Goal: Navigation & Orientation: Find specific page/section

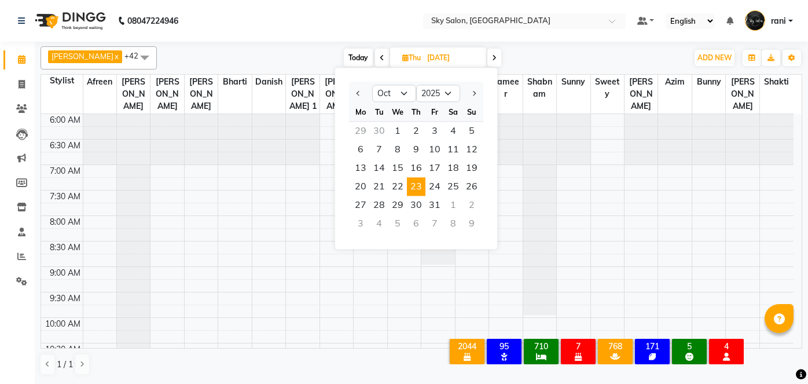
select select "10"
select select "2025"
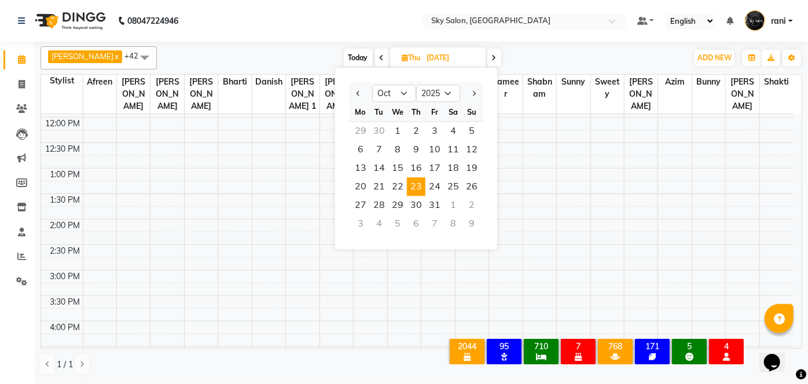
click at [344, 56] on span "Today" at bounding box center [358, 58] width 29 height 18
type input "[DATE]"
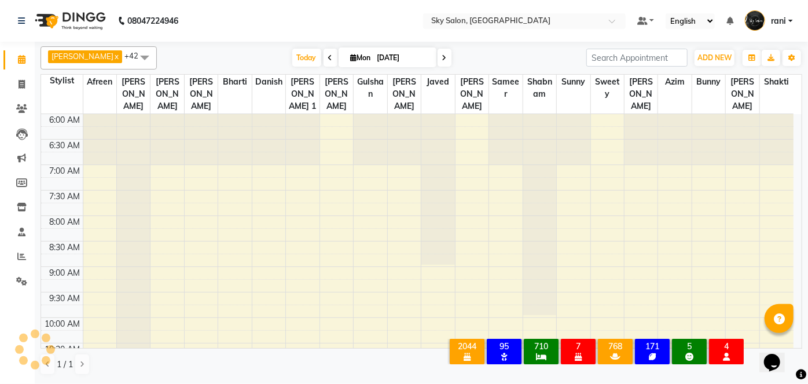
scroll to position [403, 0]
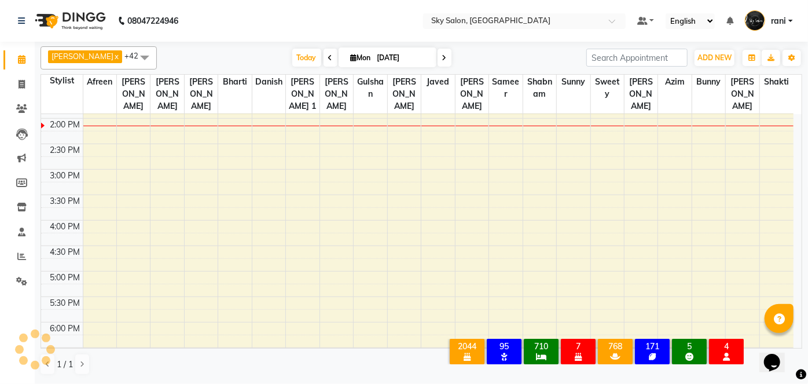
click at [351, 56] on icon at bounding box center [354, 58] width 6 height 8
select select "9"
select select "2025"
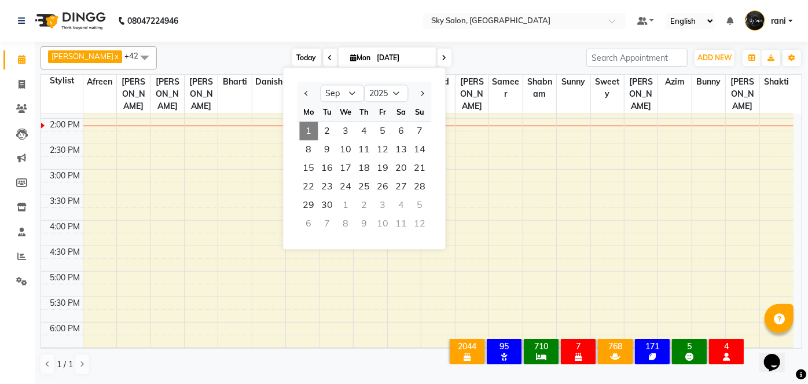
click at [292, 58] on span "Today" at bounding box center [306, 58] width 29 height 18
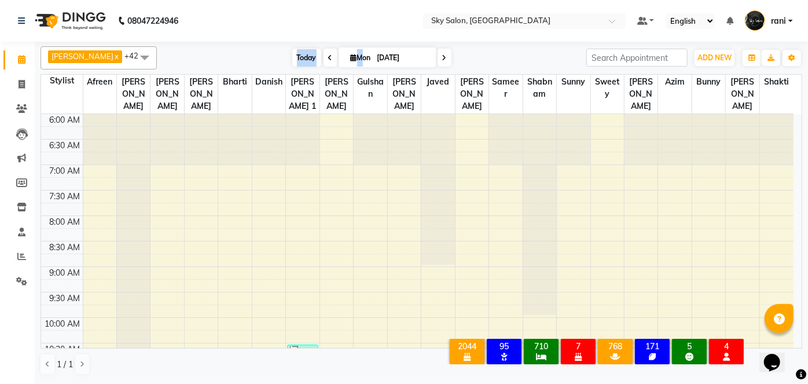
click at [292, 58] on span "Today" at bounding box center [306, 58] width 29 height 18
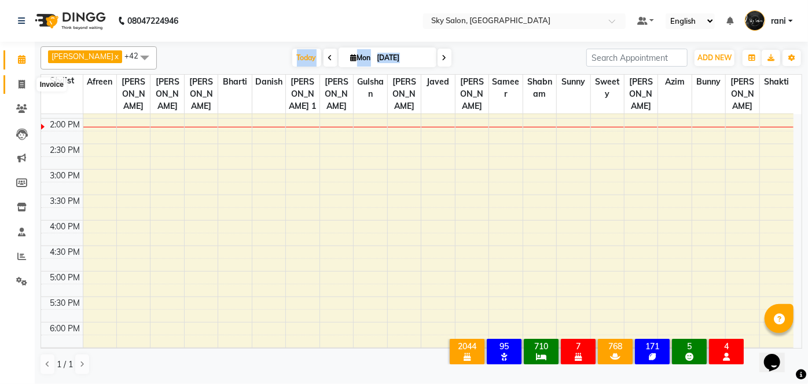
click at [15, 80] on span at bounding box center [22, 84] width 20 height 13
select select "service"
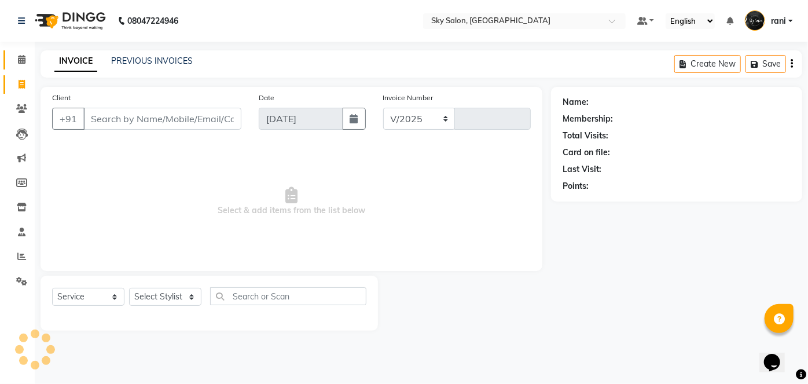
select select "3537"
type input "12579"
drag, startPoint x: 123, startPoint y: 67, endPoint x: 130, endPoint y: 57, distance: 11.2
click at [130, 57] on div "PREVIOUS INVOICES" at bounding box center [152, 61] width 82 height 12
click at [130, 57] on link "PREVIOUS INVOICES" at bounding box center [152, 61] width 82 height 10
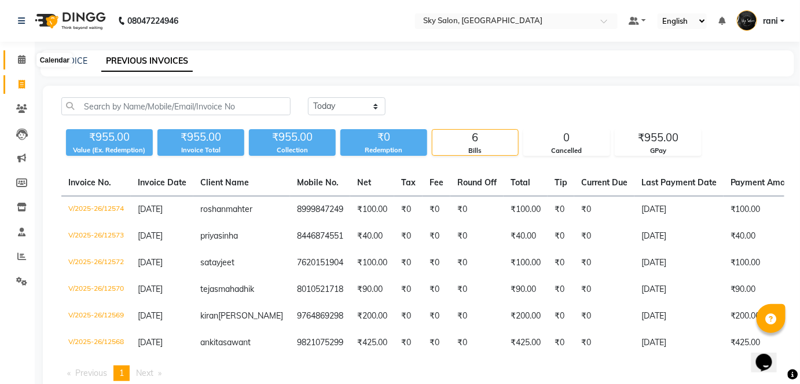
click at [24, 61] on icon at bounding box center [22, 59] width 8 height 9
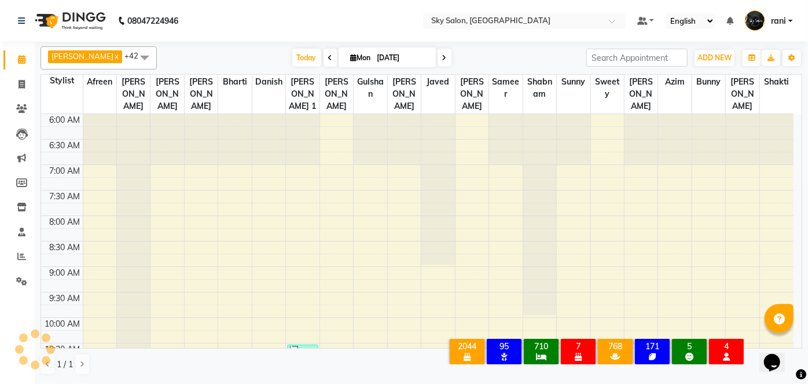
scroll to position [403, 0]
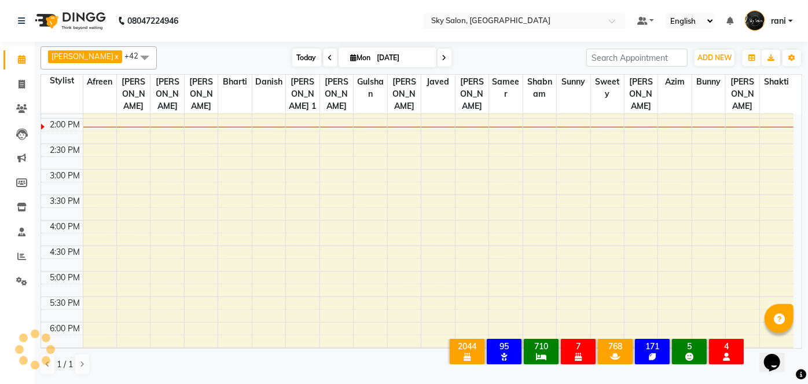
click at [292, 61] on span "Today" at bounding box center [306, 58] width 29 height 18
click at [8, 57] on link "Calendar" at bounding box center [17, 59] width 28 height 19
click at [293, 60] on span "Today" at bounding box center [306, 58] width 29 height 18
click at [292, 51] on span "Today" at bounding box center [306, 58] width 29 height 18
click at [25, 112] on icon at bounding box center [21, 108] width 11 height 9
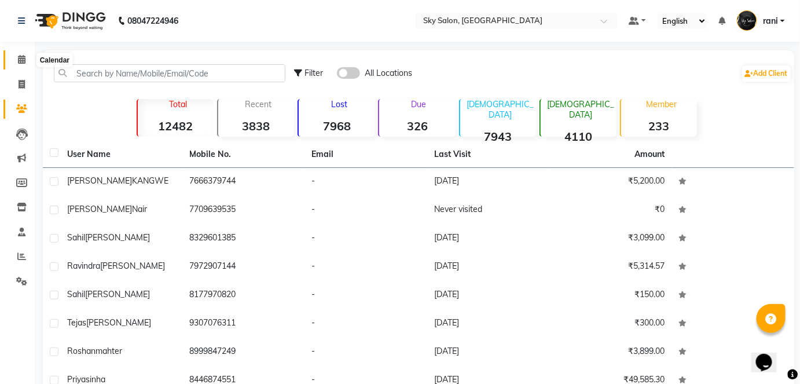
click at [19, 64] on span at bounding box center [22, 59] width 20 height 13
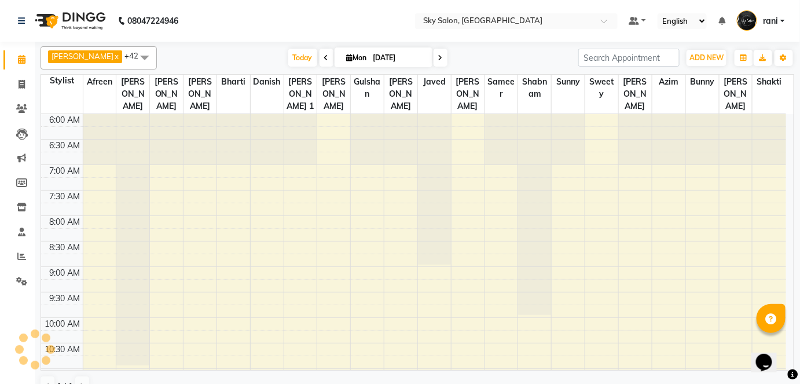
click at [19, 64] on span at bounding box center [22, 59] width 20 height 13
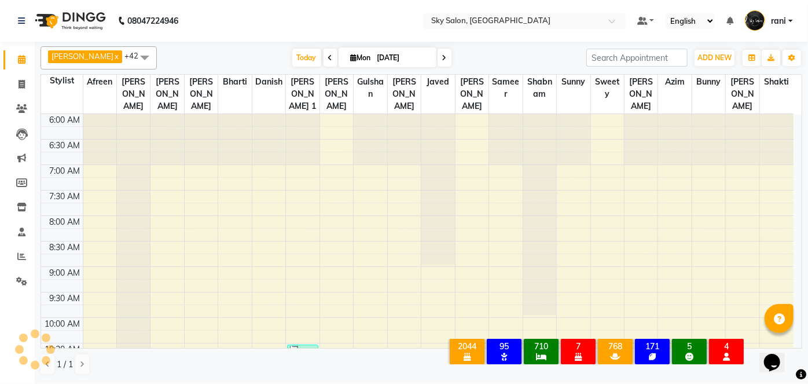
click at [1, 56] on li "Calendar" at bounding box center [17, 59] width 35 height 25
